Goal: Task Accomplishment & Management: Manage account settings

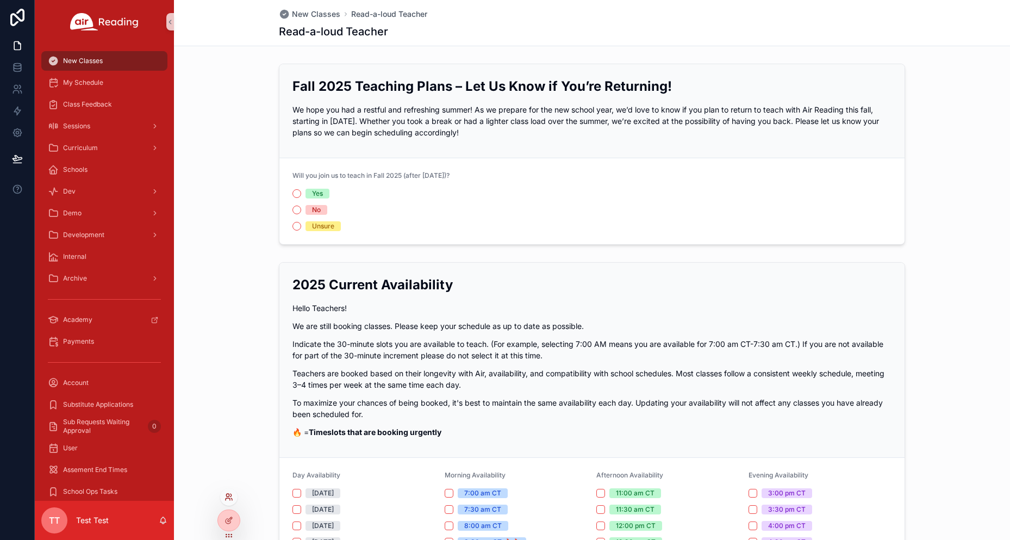
click at [230, 497] on icon at bounding box center [228, 496] width 9 height 9
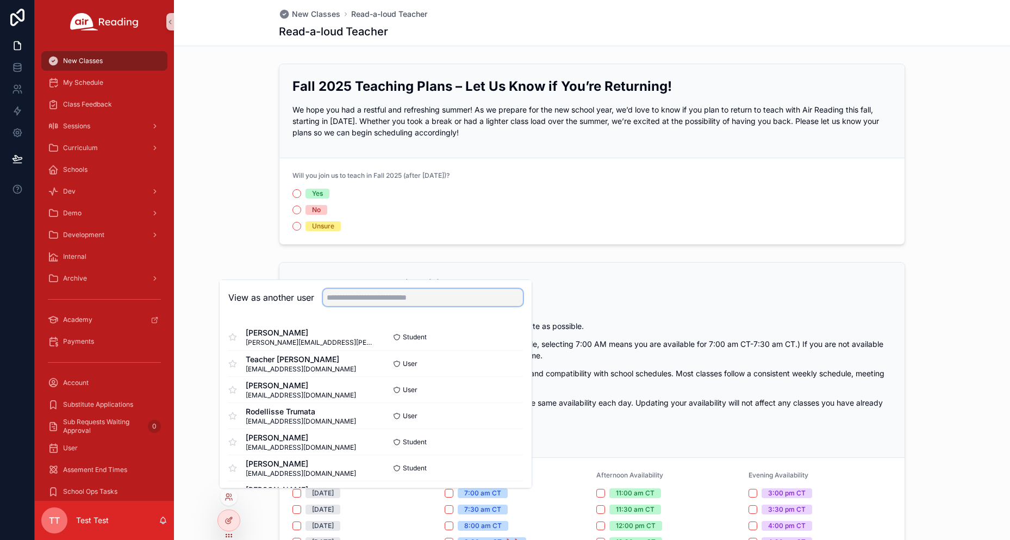
click at [344, 297] on input "text" at bounding box center [423, 297] width 200 height 17
paste input "**********"
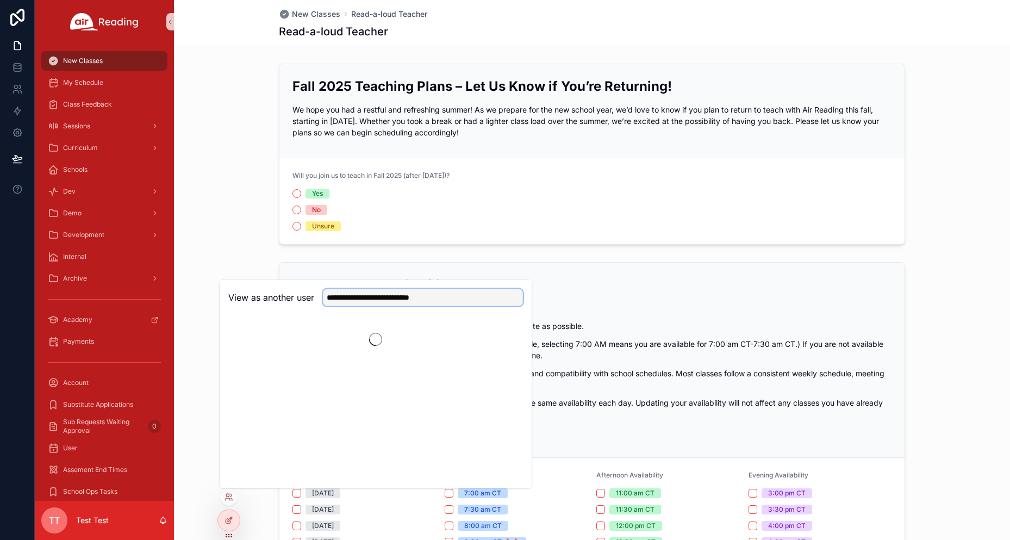
type input "**********"
click at [500, 336] on button "Select" at bounding box center [509, 337] width 28 height 16
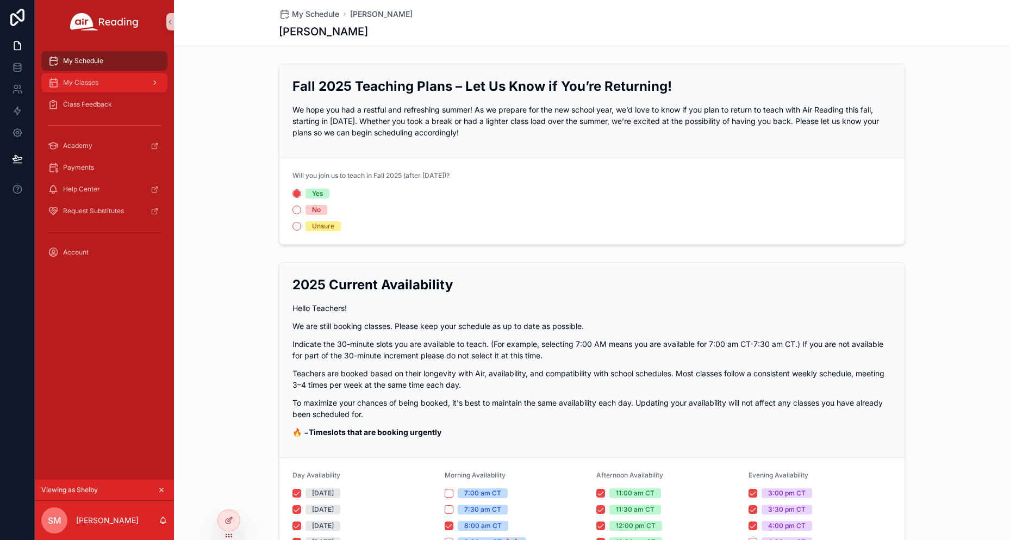
click at [103, 86] on div "My Classes" at bounding box center [104, 82] width 113 height 17
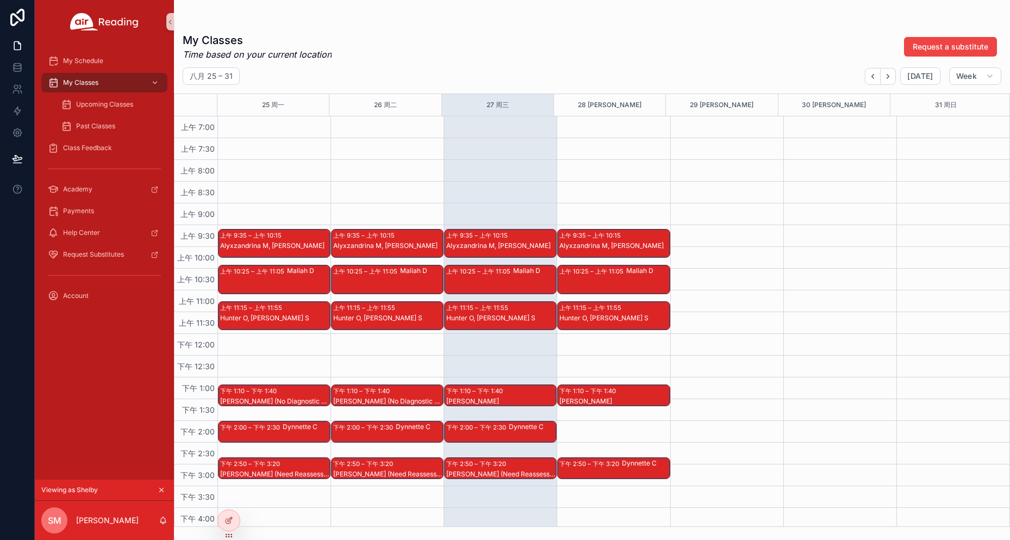
scroll to position [326, 0]
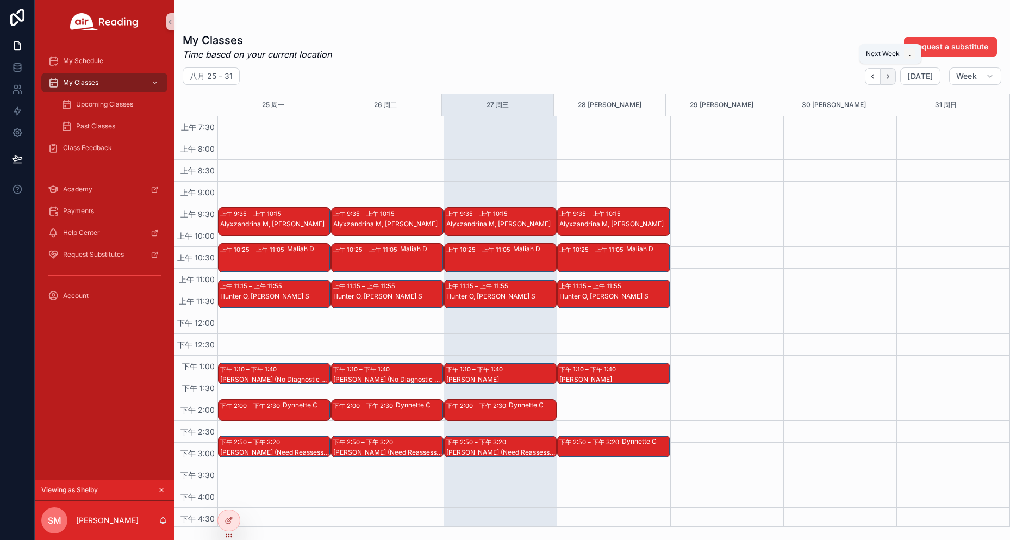
click at [895, 79] on button "Next" at bounding box center [888, 76] width 15 height 17
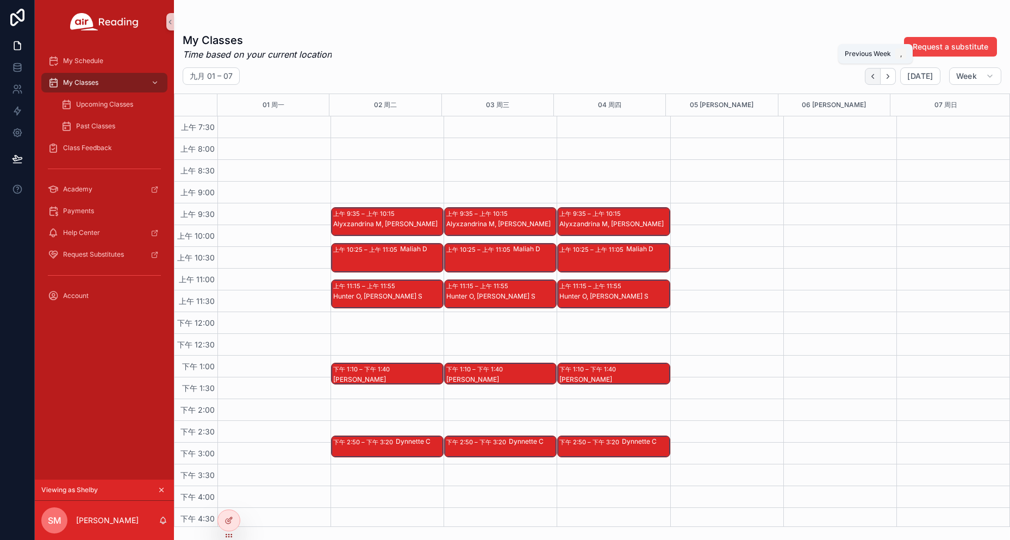
click at [871, 76] on icon "Back" at bounding box center [873, 76] width 8 height 8
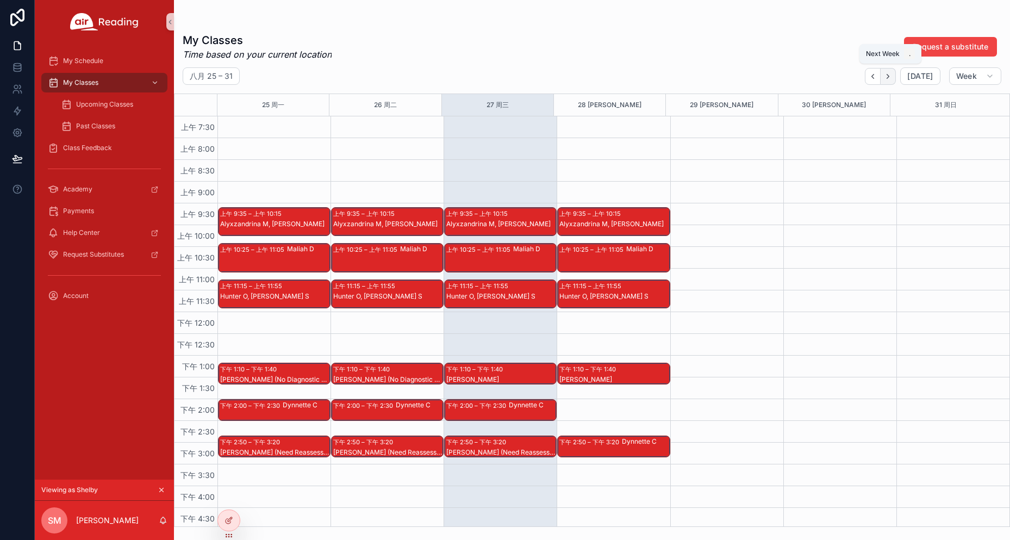
click at [890, 74] on icon "Next" at bounding box center [888, 76] width 8 height 8
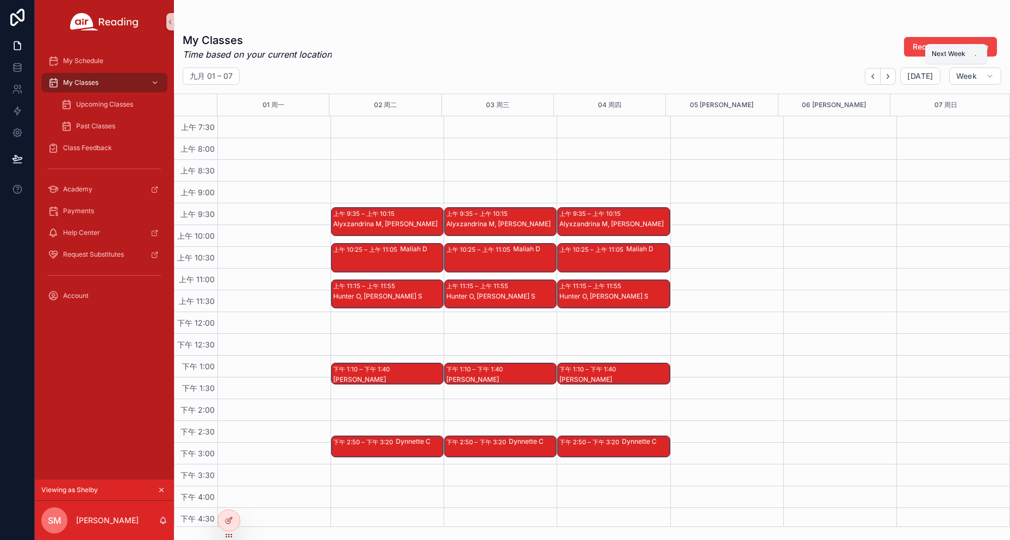
click at [890, 74] on icon "Next" at bounding box center [888, 76] width 8 height 8
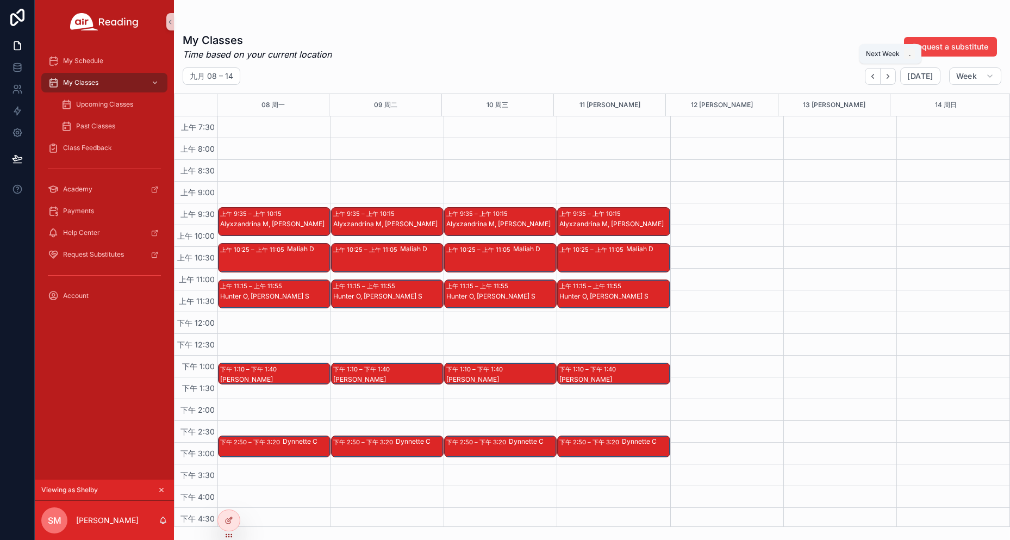
click at [890, 74] on icon "Next" at bounding box center [888, 76] width 8 height 8
